Goal: Task Accomplishment & Management: Manage account settings

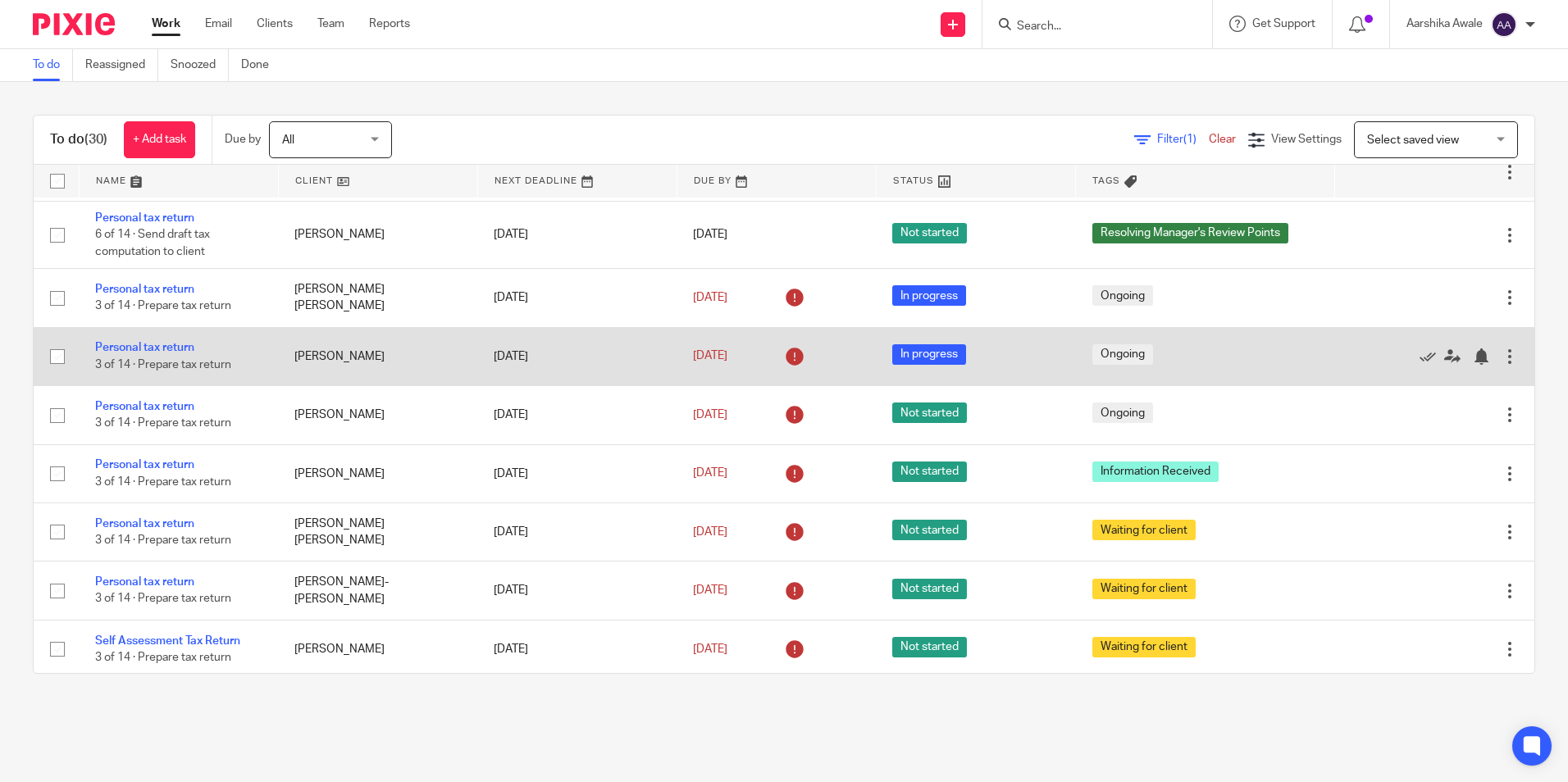
scroll to position [1640, 0]
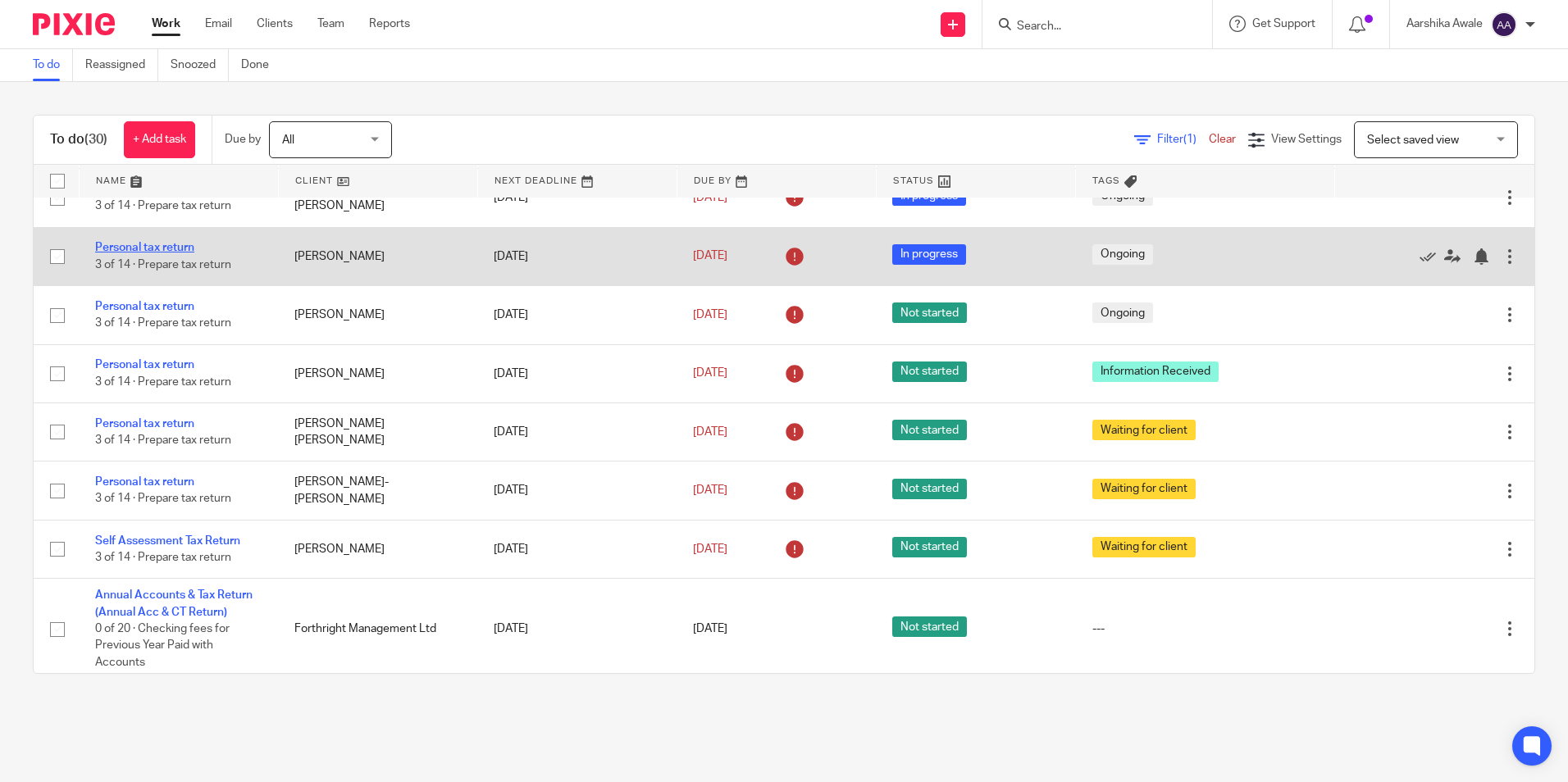
click at [143, 253] on link "Personal tax return" at bounding box center [144, 248] width 99 height 12
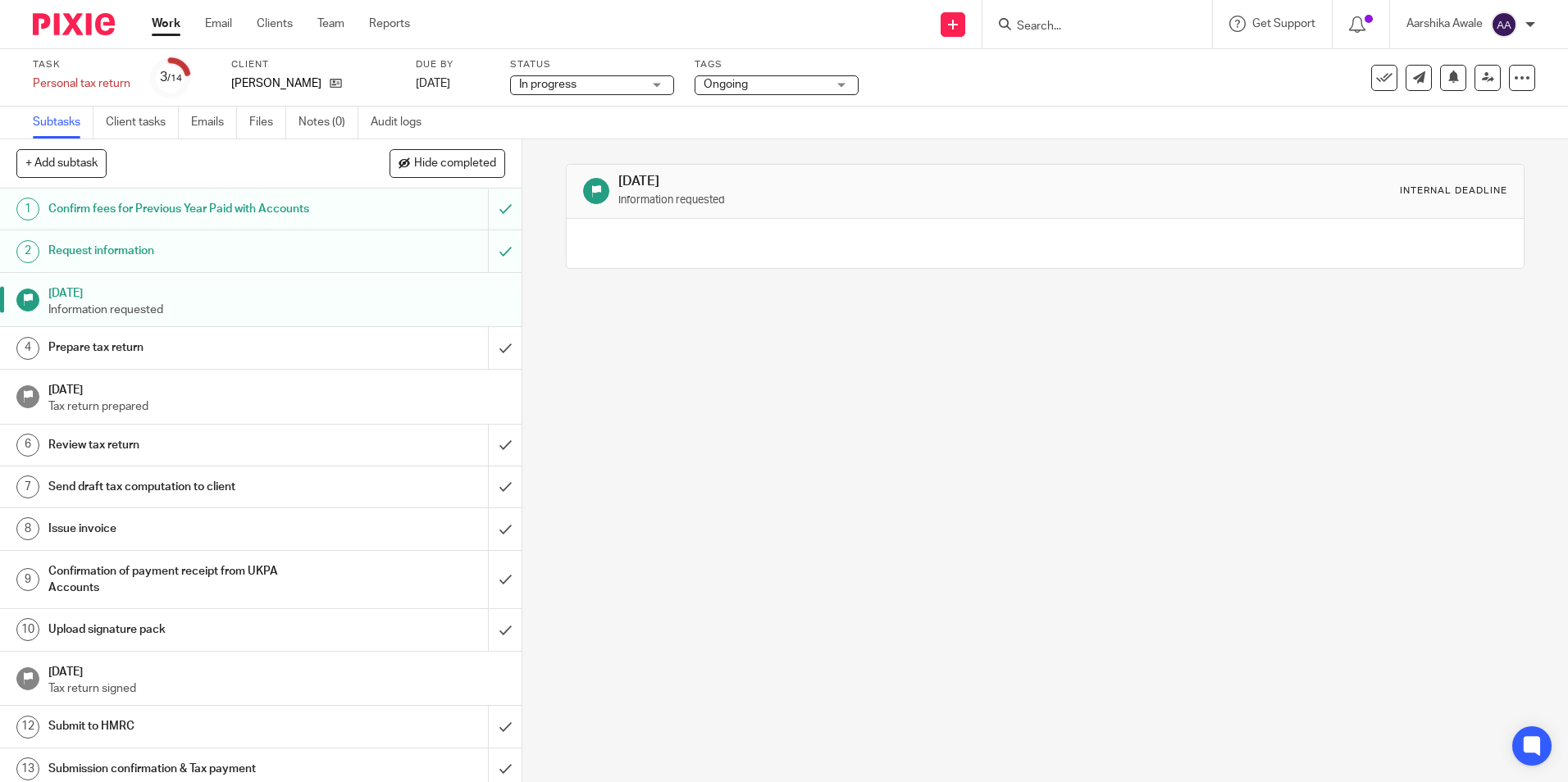
click at [125, 299] on h1 "[DATE]" at bounding box center [277, 291] width 458 height 21
drag, startPoint x: 705, startPoint y: 231, endPoint x: 677, endPoint y: 228, distance: 28.2
click at [704, 231] on div at bounding box center [1044, 244] width 956 height 49
click at [492, 252] on input "submit" at bounding box center [260, 250] width 522 height 41
click at [332, 261] on div "Request information" at bounding box center [260, 250] width 424 height 25
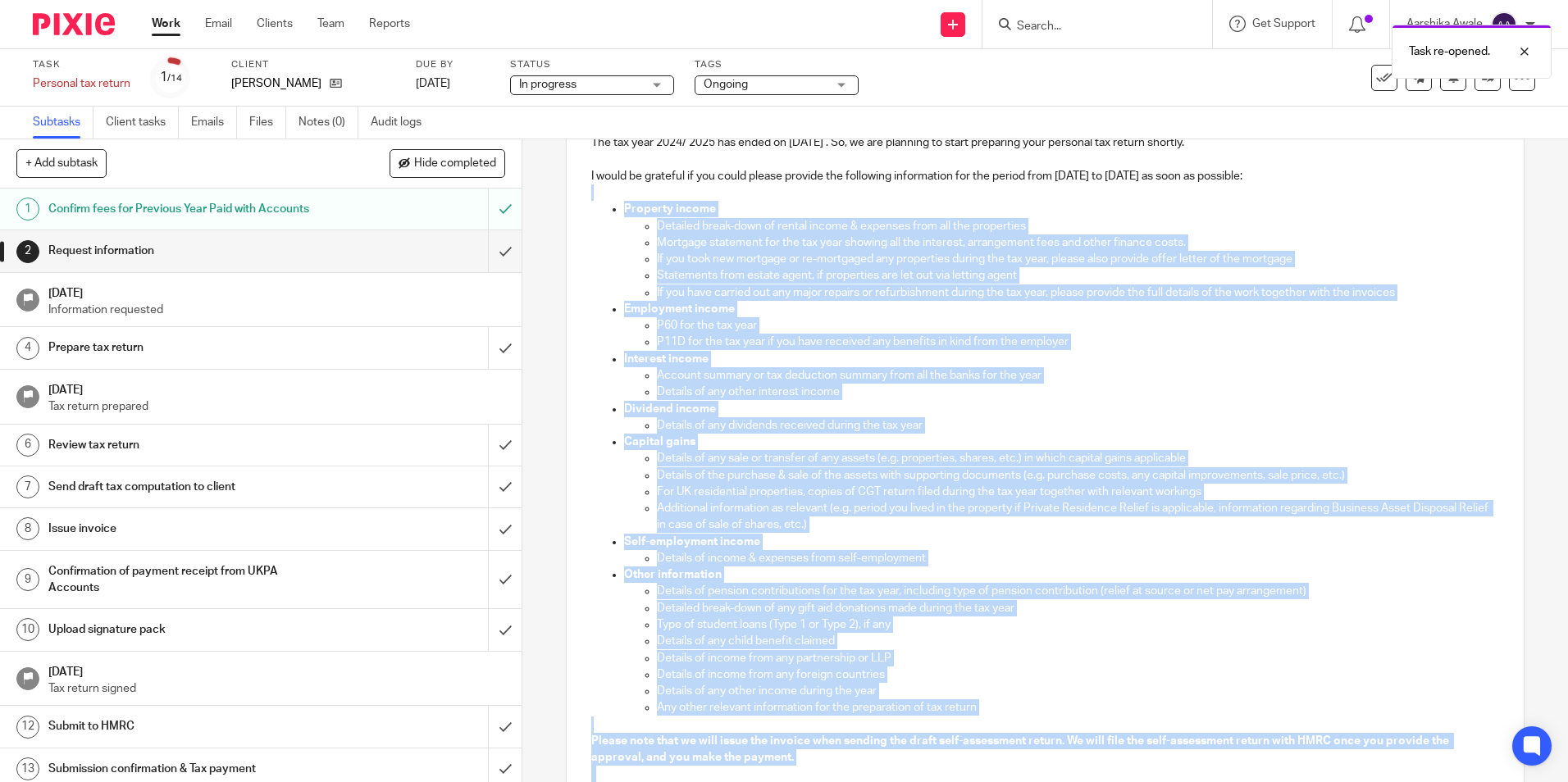
scroll to position [483, 0]
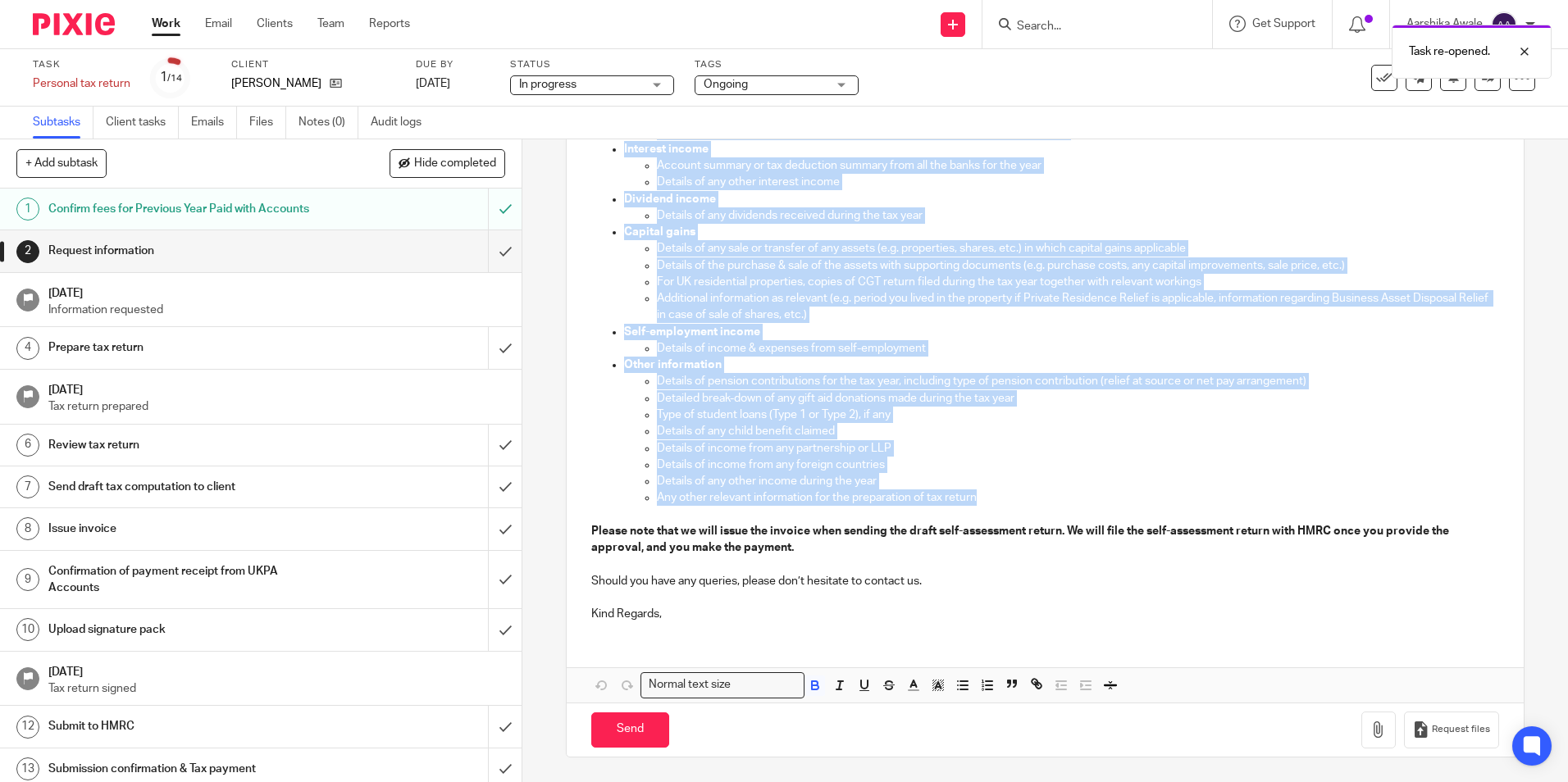
drag, startPoint x: 590, startPoint y: 387, endPoint x: 981, endPoint y: 493, distance: 405.1
click at [981, 493] on div "Dear Jay, I hope you are keeping well. The tax year 2024/ 2025 has ended on 5 A…" at bounding box center [1044, 238] width 956 height 793
copy div "Property income Detailed break-down of rental income & expenses from all the pr…"
click at [950, 591] on p at bounding box center [1044, 598] width 907 height 16
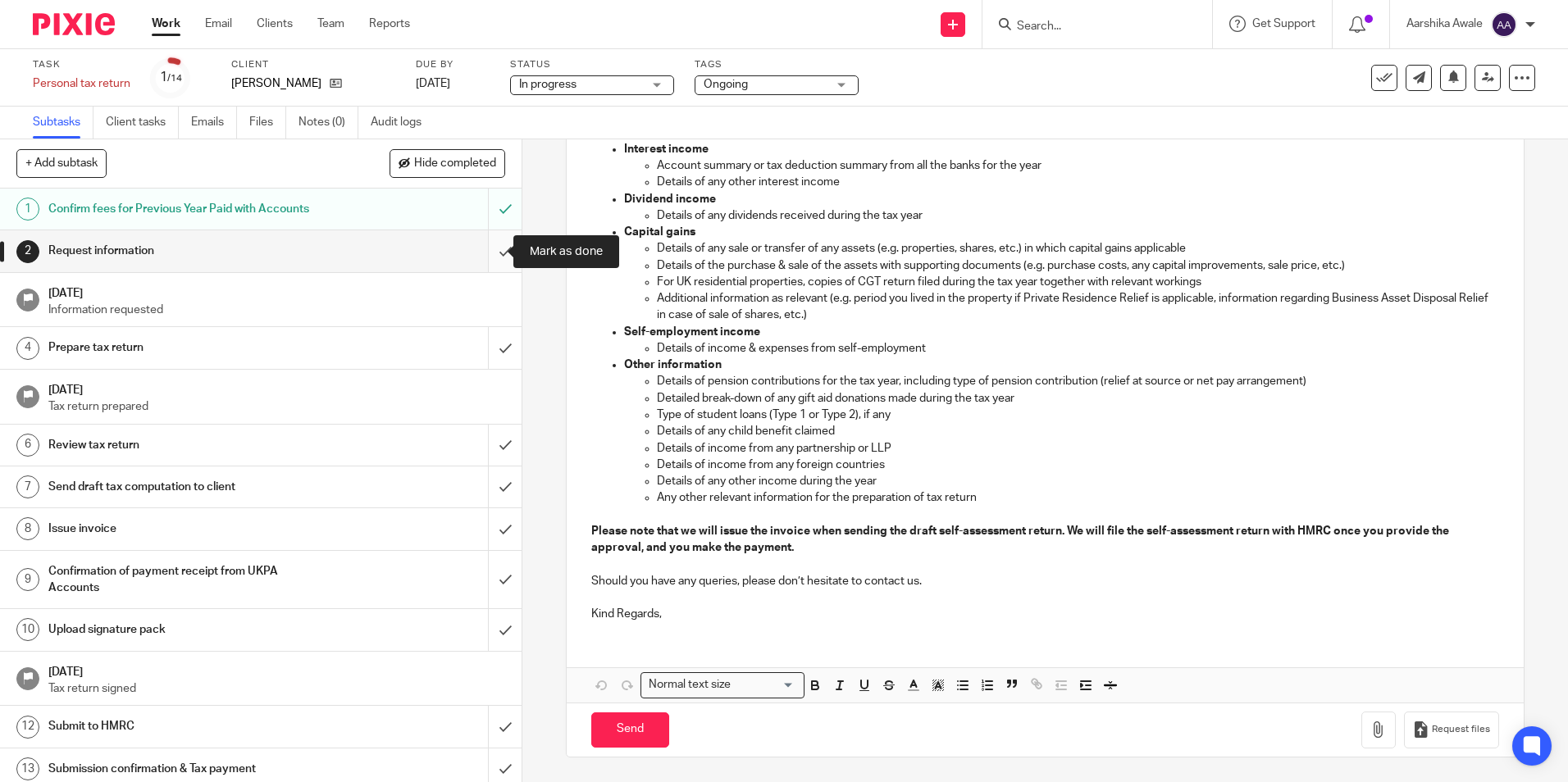
click at [494, 245] on input "submit" at bounding box center [260, 250] width 522 height 41
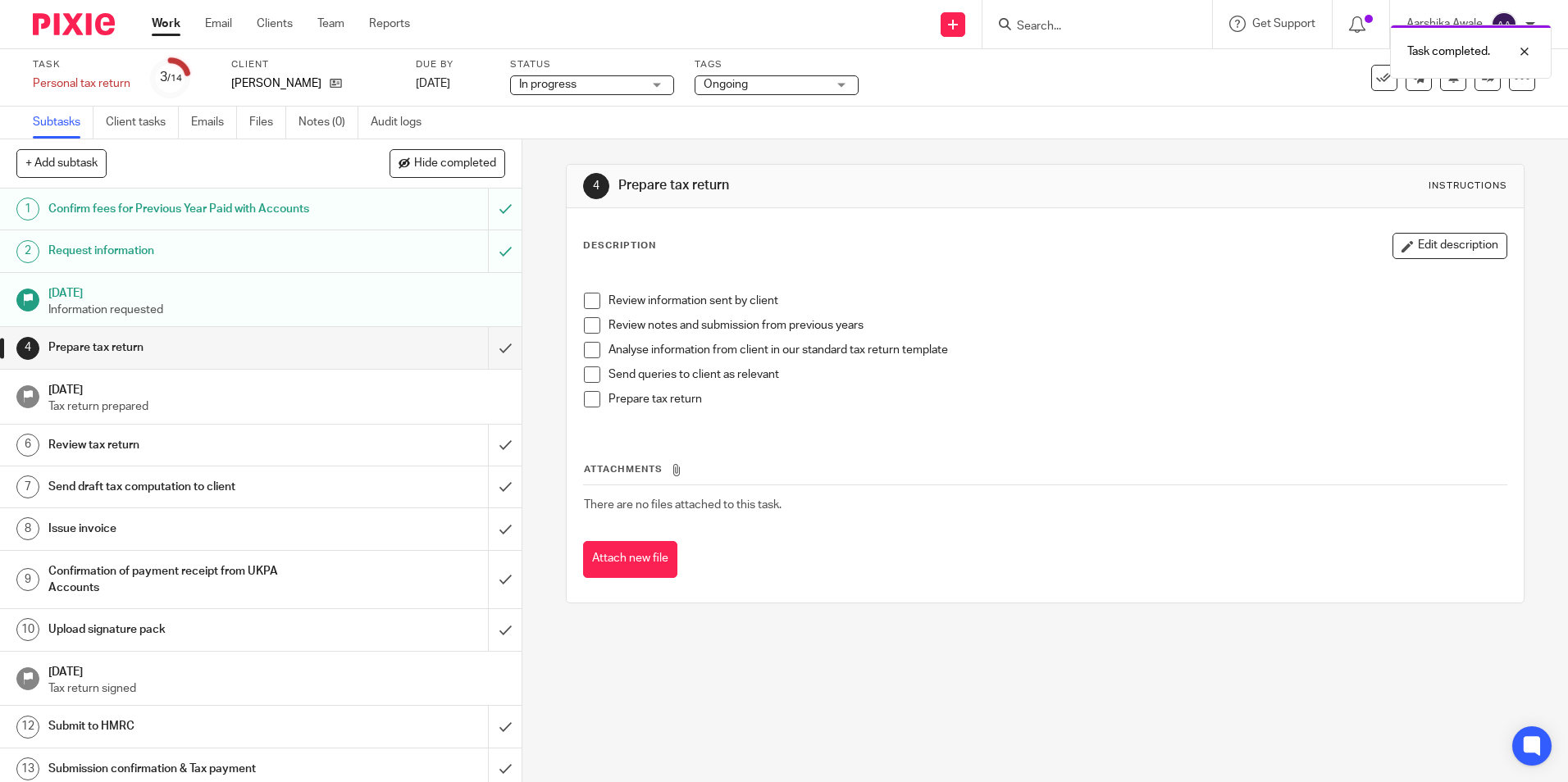
click at [839, 677] on div "4 Prepare tax return Instructions Description Edit description Review informati…" at bounding box center [1045, 461] width 1045 height 643
drag, startPoint x: 527, startPoint y: 311, endPoint x: 17, endPoint y: 98, distance: 552.7
click at [524, 310] on div "4 Prepare tax return Instructions Description Edit description Review informati…" at bounding box center [1045, 461] width 1045 height 643
click at [66, 22] on img at bounding box center [74, 24] width 82 height 22
